Goal: Task Accomplishment & Management: Use online tool/utility

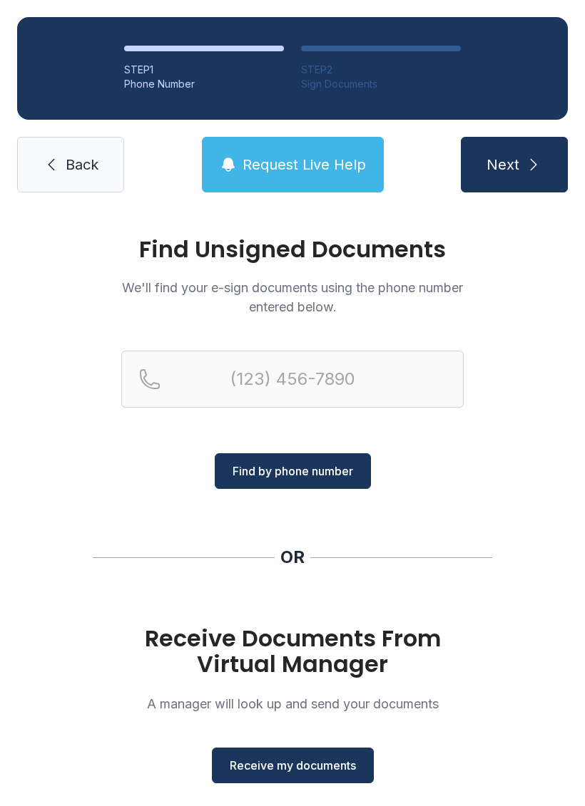
click at [279, 800] on div "Find Unsigned Documents We'll find your e-sign documents using the phone number…" at bounding box center [292, 525] width 585 height 631
click at [283, 791] on div "Find Unsigned Documents We'll find your e-sign documents using the phone number…" at bounding box center [292, 525] width 585 height 631
click at [273, 781] on button "Receive my documents" at bounding box center [293, 766] width 162 height 36
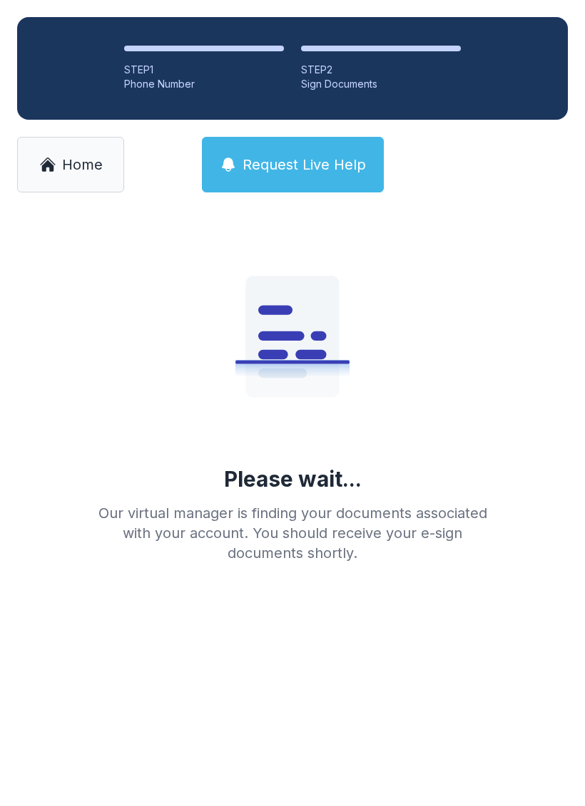
click at [71, 164] on span "Home" at bounding box center [82, 165] width 41 height 20
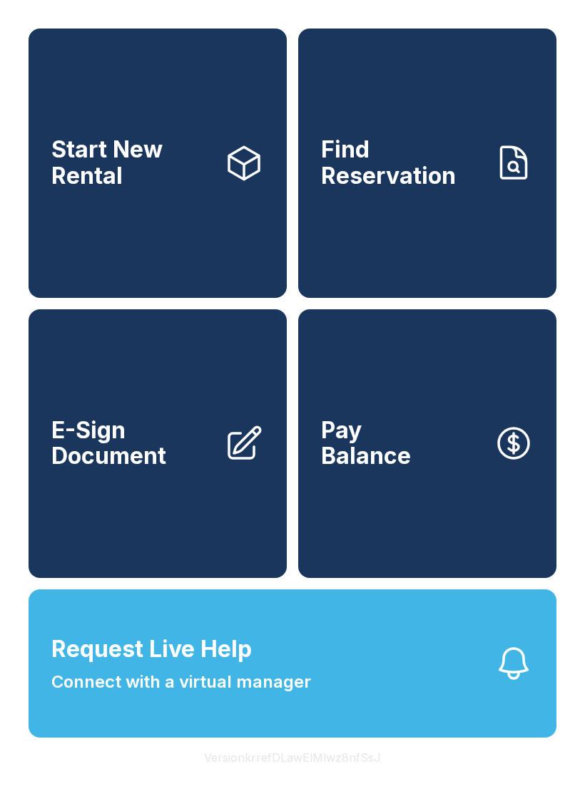
click at [344, 711] on button "Request Live Help Connect with a virtual manager" at bounding box center [293, 664] width 528 height 148
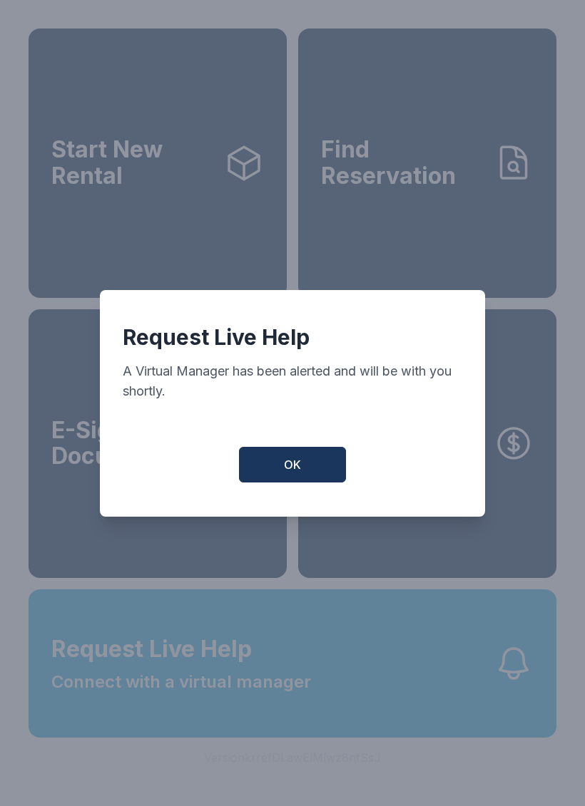
click at [317, 483] on button "OK" at bounding box center [292, 465] width 107 height 36
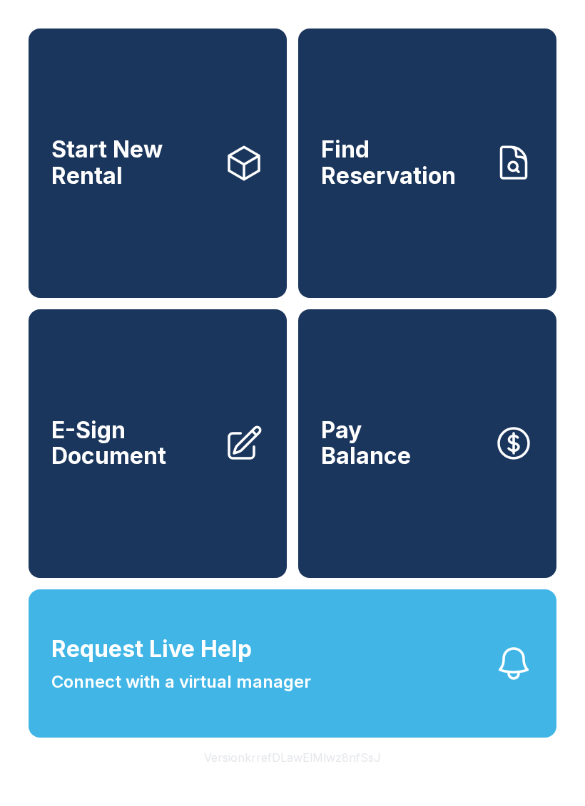
click at [152, 499] on link "E-Sign Document" at bounding box center [158, 443] width 258 height 269
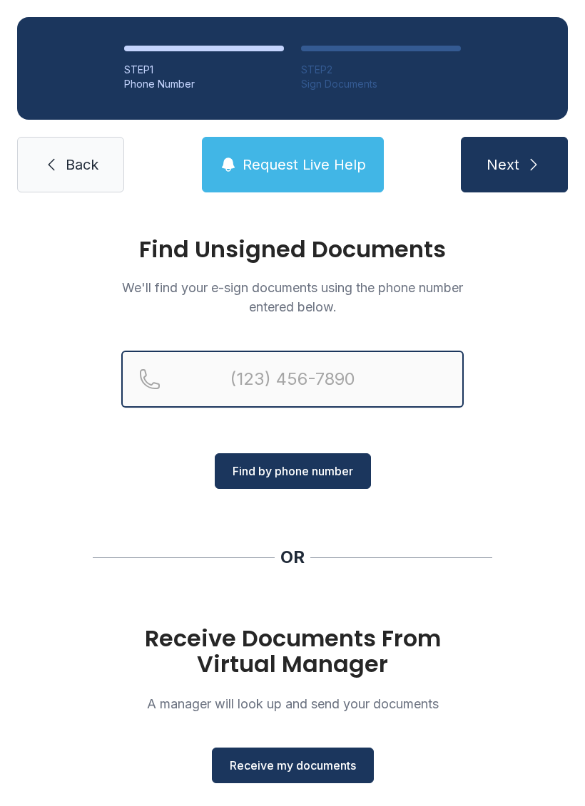
click at [317, 389] on input "Reservation phone number" at bounding box center [292, 379] width 342 height 57
type input "[PHONE_NUMBER]"
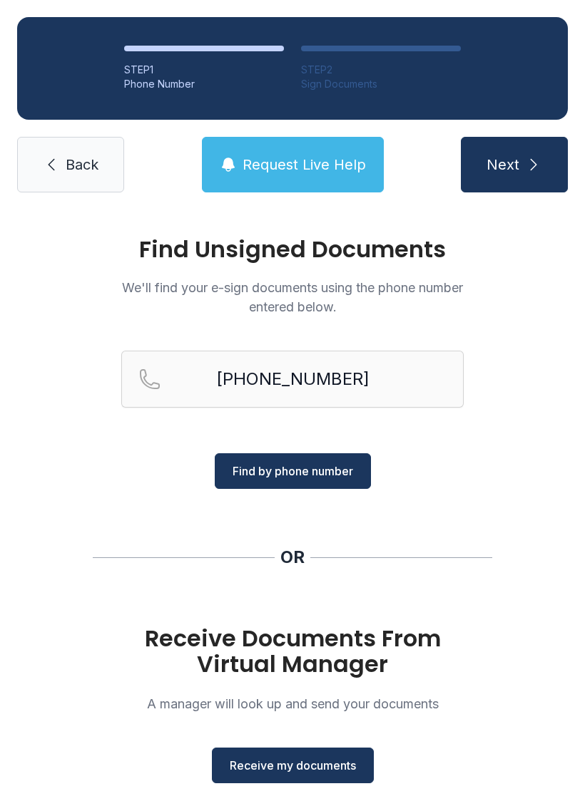
click at [317, 460] on button "Find by phone number" at bounding box center [293, 471] width 156 height 36
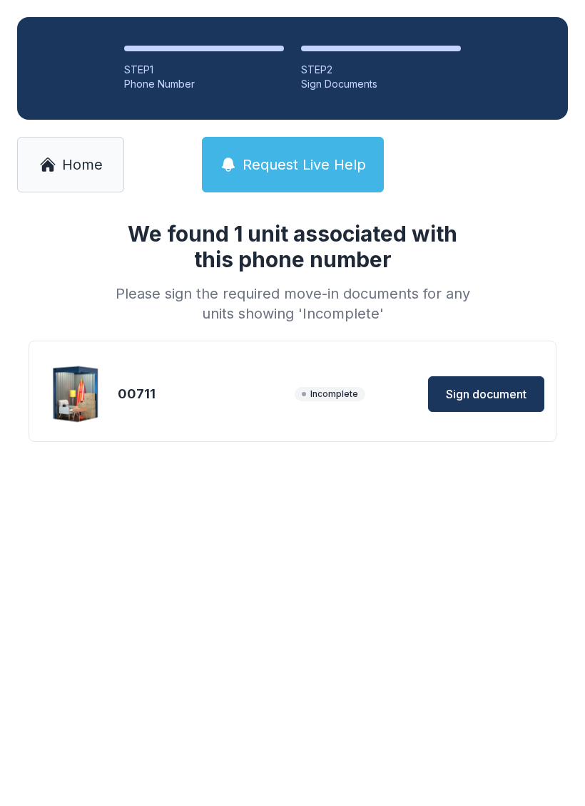
click at [530, 402] on button "Sign document" at bounding box center [486, 394] width 116 height 36
